Goal: Obtain resource: Download file/media

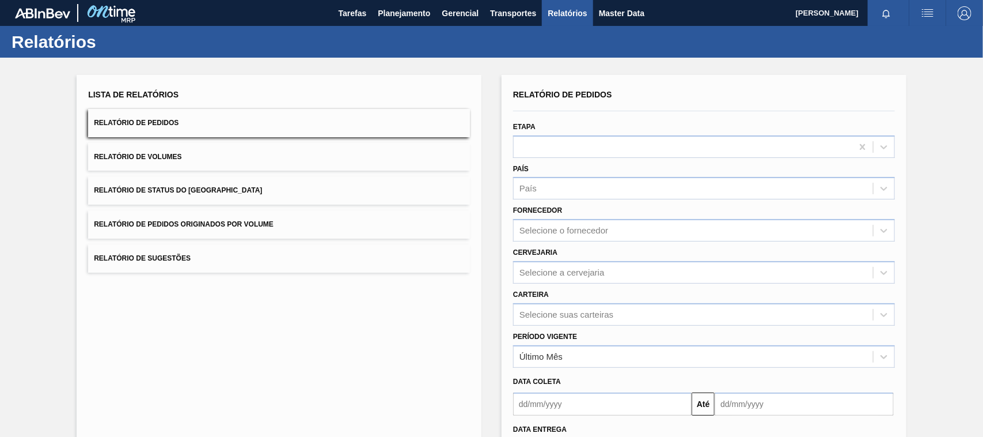
click at [209, 222] on span "Relatório de Pedidos Originados por Volume" at bounding box center [184, 224] width 180 height 8
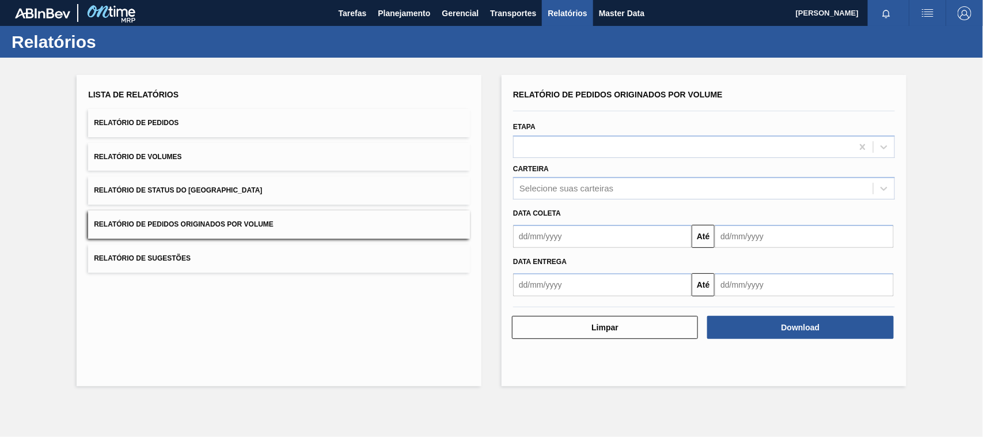
click at [171, 125] on span "Relatório de Pedidos" at bounding box center [136, 123] width 85 height 8
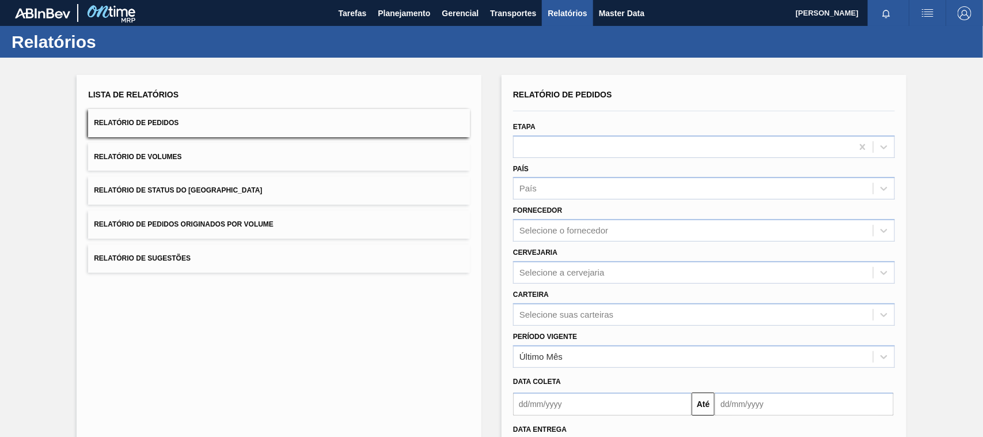
click at [197, 229] on button "Relatório de Pedidos Originados por Volume" at bounding box center [279, 224] width 382 height 28
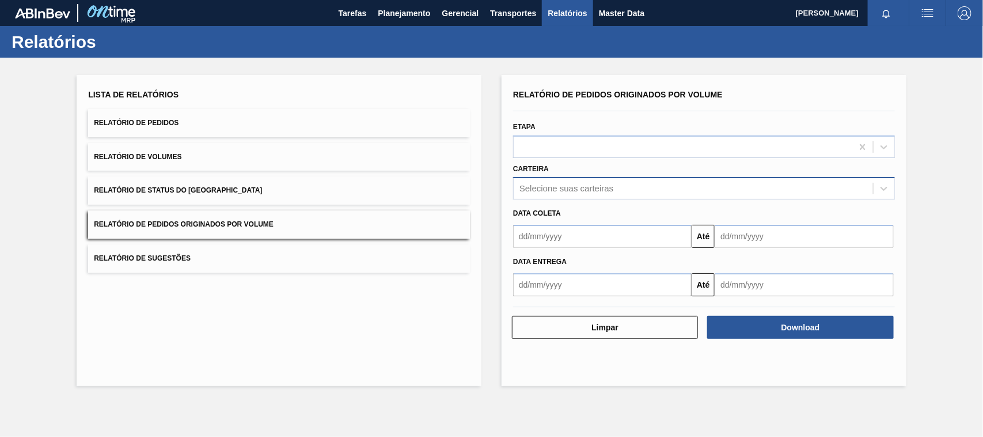
click at [544, 188] on div "Selecione suas carteiras" at bounding box center [567, 189] width 94 height 10
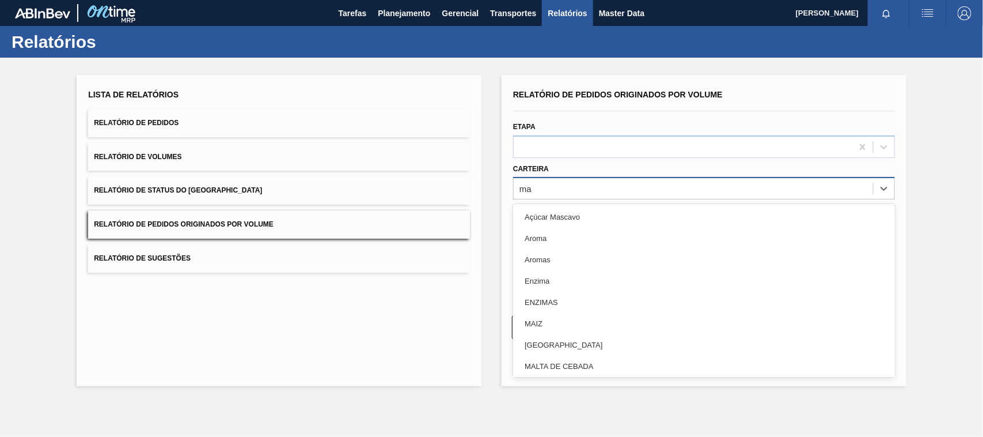
type input "mal"
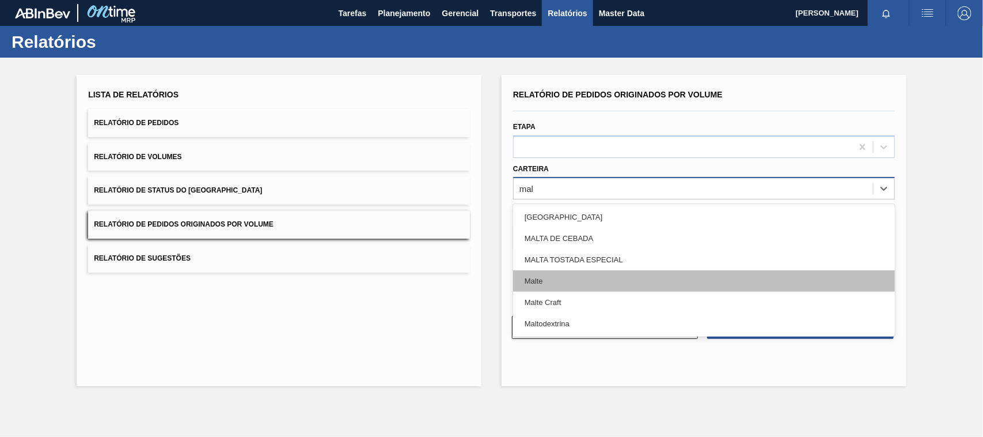
click at [543, 280] on div "Malte" at bounding box center [704, 280] width 382 height 21
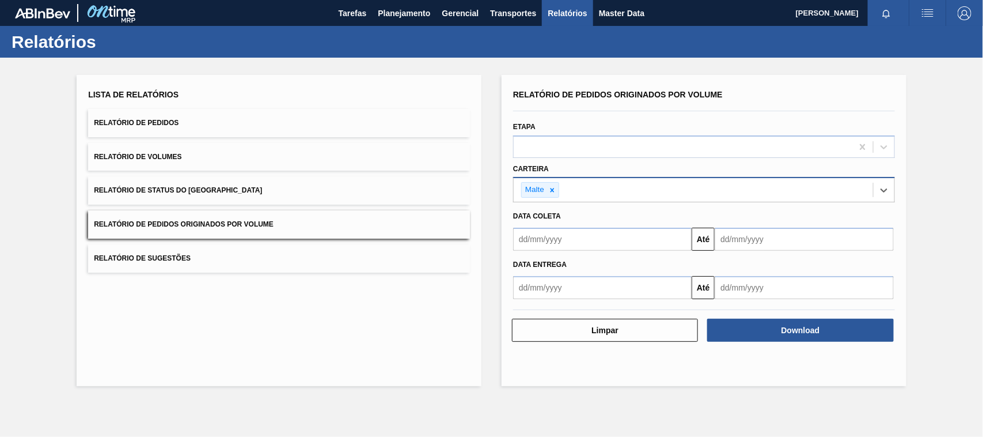
click at [544, 242] on input "text" at bounding box center [602, 239] width 179 height 23
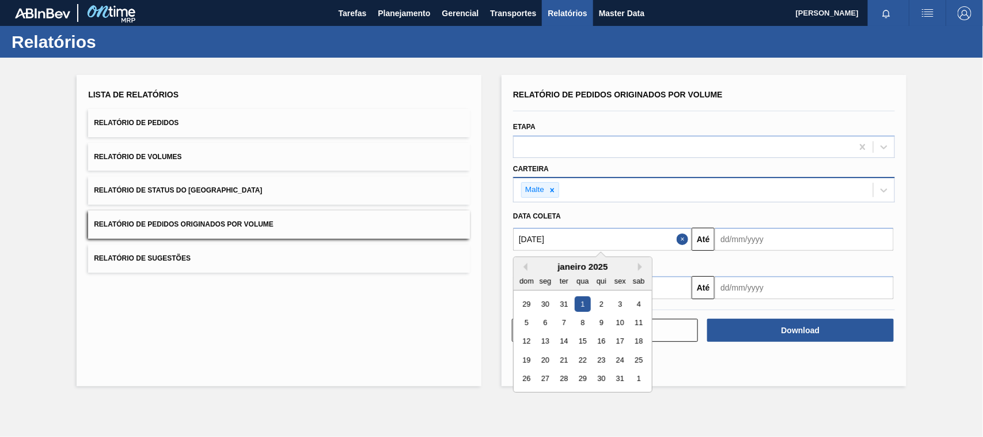
type input "[DATE]"
click at [583, 304] on div "1" at bounding box center [583, 304] width 16 height 16
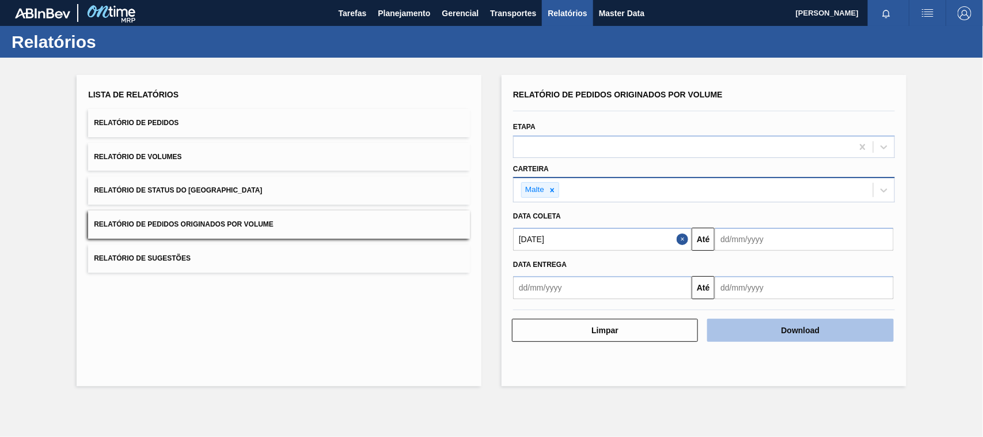
click at [736, 327] on button "Download" at bounding box center [800, 330] width 186 height 23
